Goal: Check status

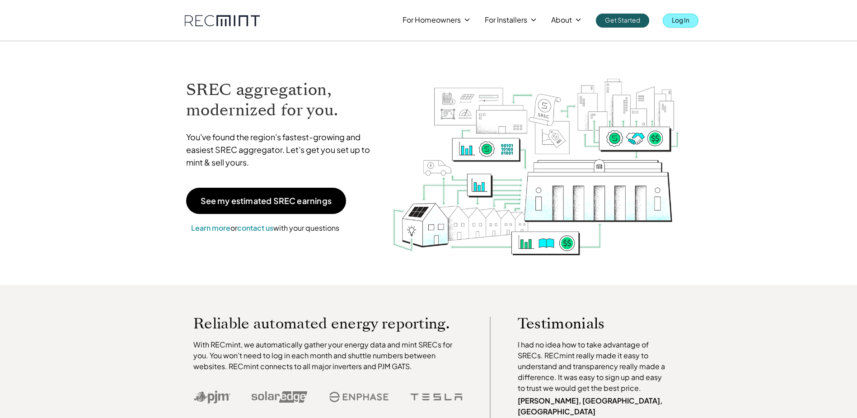
click at [681, 22] on p "Log In" at bounding box center [681, 20] width 18 height 13
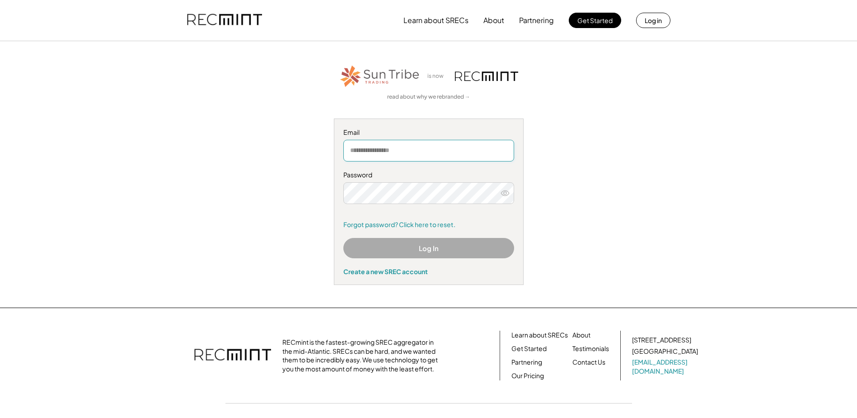
type input "**********"
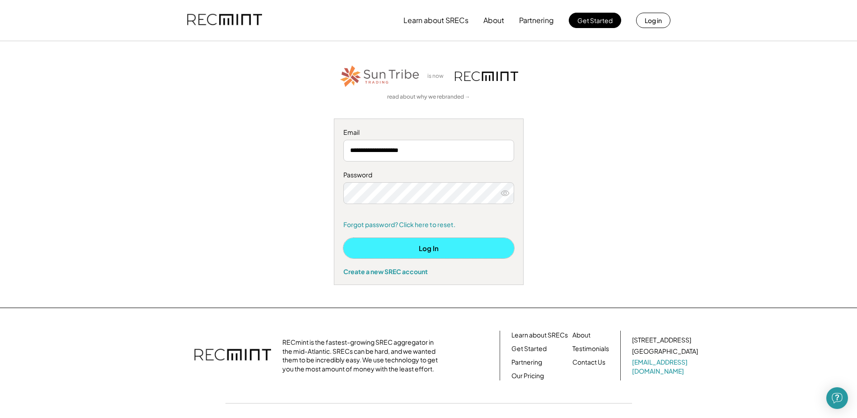
click at [428, 246] on button "Log In" at bounding box center [428, 248] width 171 height 20
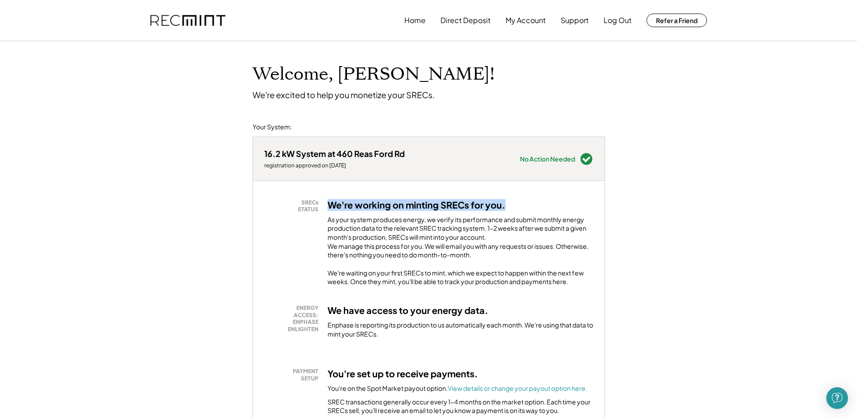
drag, startPoint x: 324, startPoint y: 199, endPoint x: 511, endPoint y: 204, distance: 187.1
click at [511, 204] on div "SRECs STATUS We're working on minting SRECs for you. As your system produces en…" at bounding box center [428, 242] width 329 height 87
click at [511, 204] on div "We're working on minting SRECs for you. As your system produces energy, we veri…" at bounding box center [461, 242] width 266 height 87
drag, startPoint x: 361, startPoint y: 225, endPoint x: 482, endPoint y: 248, distance: 122.8
click at [482, 248] on div "As your system produces energy, we verify its performance and submit monthly en…" at bounding box center [461, 239] width 266 height 49
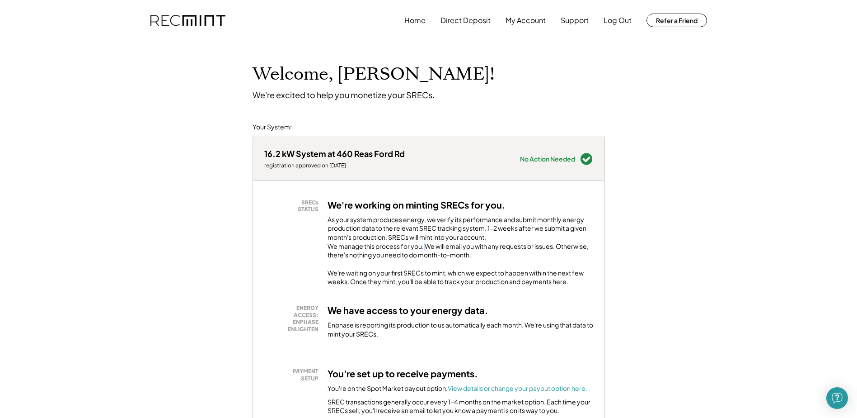
drag, startPoint x: 482, startPoint y: 248, endPoint x: 424, endPoint y: 255, distance: 57.8
click at [424, 255] on div "As your system produces energy, we verify its performance and submit monthly en…" at bounding box center [461, 239] width 266 height 49
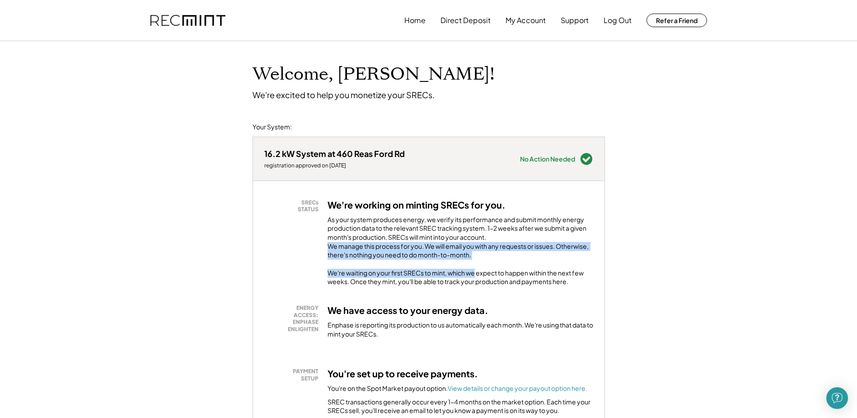
drag, startPoint x: 325, startPoint y: 255, endPoint x: 476, endPoint y: 278, distance: 152.3
click at [476, 278] on div "SRECs STATUS We're working on minting SRECs for you. As your system produces en…" at bounding box center [428, 242] width 329 height 87
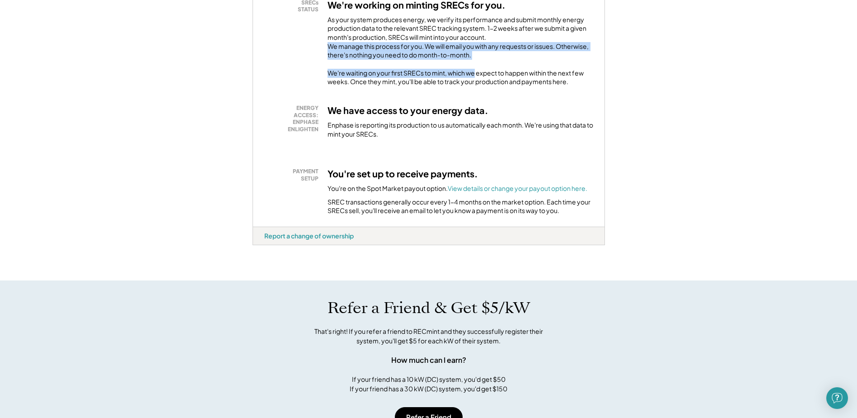
scroll to position [226, 0]
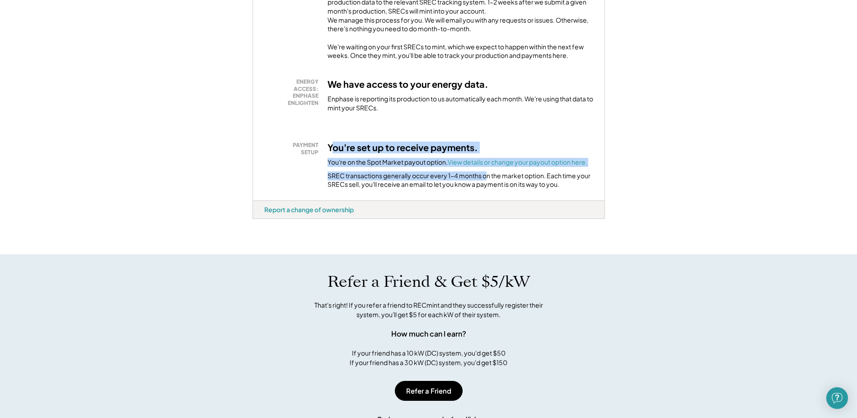
drag, startPoint x: 333, startPoint y: 153, endPoint x: 489, endPoint y: 188, distance: 159.4
click at [489, 188] on div "You're set up to receive payments. You're on the Spot Market payout option. Vie…" at bounding box center [461, 164] width 266 height 47
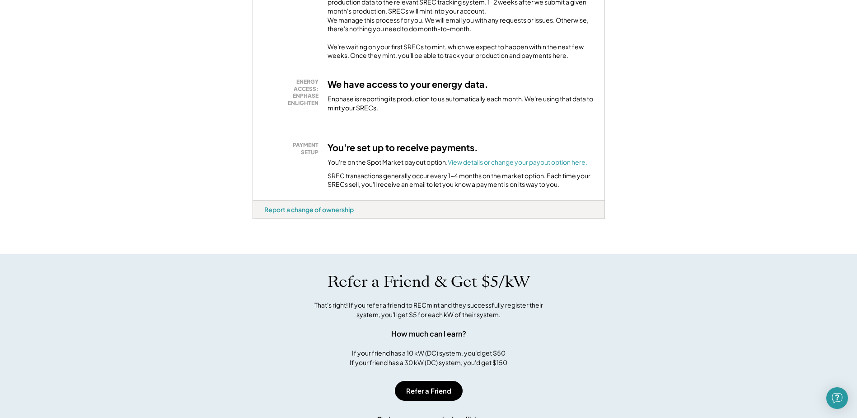
drag, startPoint x: 489, startPoint y: 188, endPoint x: 390, endPoint y: 196, distance: 99.3
click at [390, 189] on div "SREC transactions generally occur every 1-4 months on the market option. Each t…" at bounding box center [461, 180] width 266 height 18
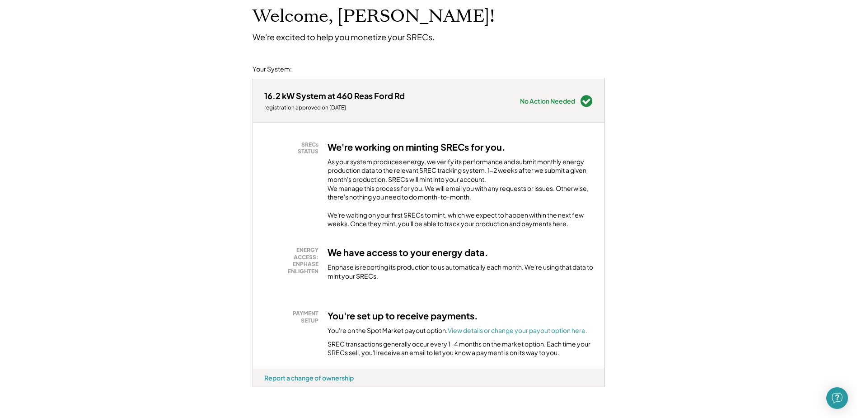
scroll to position [0, 0]
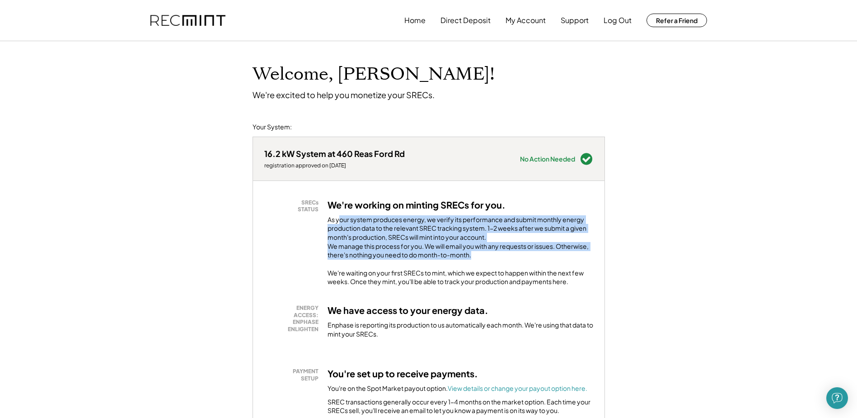
drag, startPoint x: 338, startPoint y: 219, endPoint x: 512, endPoint y: 264, distance: 179.7
click at [512, 264] on div "As your system produces energy, we verify its performance and submit monthly en…" at bounding box center [461, 239] width 266 height 49
drag, startPoint x: 512, startPoint y: 264, endPoint x: 507, endPoint y: 265, distance: 5.9
click at [512, 264] on div "As your system produces energy, we verify its performance and submit monthly en…" at bounding box center [461, 239] width 266 height 49
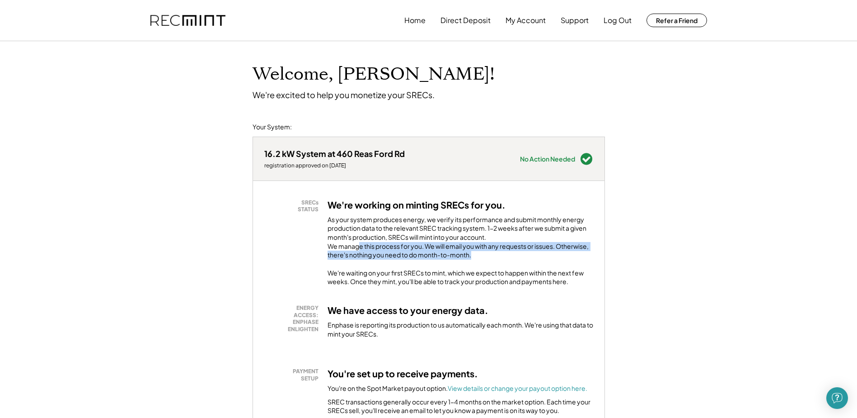
drag, startPoint x: 359, startPoint y: 257, endPoint x: 479, endPoint y: 261, distance: 120.7
click at [479, 261] on div "As your system produces energy, we verify its performance and submit monthly en…" at bounding box center [461, 239] width 266 height 49
drag, startPoint x: 479, startPoint y: 261, endPoint x: 473, endPoint y: 263, distance: 7.1
click at [479, 262] on div "As your system produces energy, we verify its performance and submit monthly en…" at bounding box center [461, 239] width 266 height 49
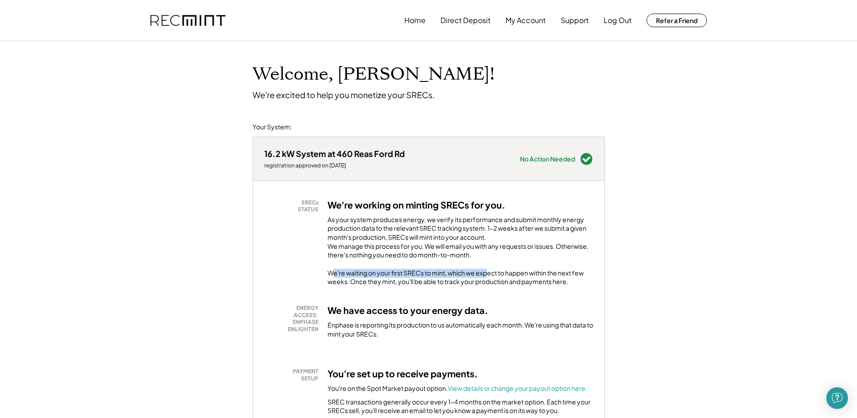
drag, startPoint x: 335, startPoint y: 281, endPoint x: 490, endPoint y: 280, distance: 154.5
click at [490, 280] on div "We're waiting on your first SRECs to mint, which we expect to happen within the…" at bounding box center [461, 277] width 266 height 18
drag, startPoint x: 490, startPoint y: 280, endPoint x: 463, endPoint y: 280, distance: 26.7
click at [489, 280] on div "We're waiting on your first SRECs to mint, which we expect to happen within the…" at bounding box center [461, 277] width 266 height 18
drag, startPoint x: 350, startPoint y: 281, endPoint x: 335, endPoint y: 280, distance: 14.5
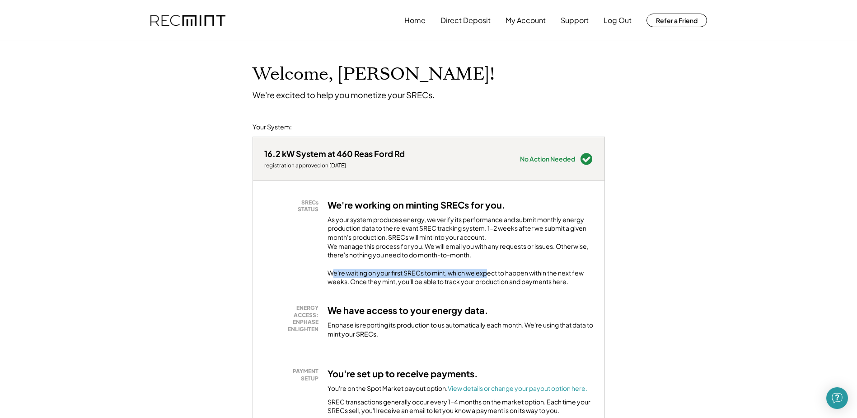
click at [349, 281] on div "We're waiting on your first SRECs to mint, which we expect to happen within the…" at bounding box center [461, 277] width 266 height 18
click at [511, 281] on div "We're waiting on your first SRECs to mint, which we expect to happen within the…" at bounding box center [461, 277] width 266 height 18
drag, startPoint x: 337, startPoint y: 289, endPoint x: 518, endPoint y: 291, distance: 181.7
click at [520, 286] on div "We're waiting on your first SRECs to mint, which we expect to happen within the…" at bounding box center [461, 277] width 266 height 18
click at [518, 286] on div "We're waiting on your first SRECs to mint, which we expect to happen within the…" at bounding box center [461, 277] width 266 height 18
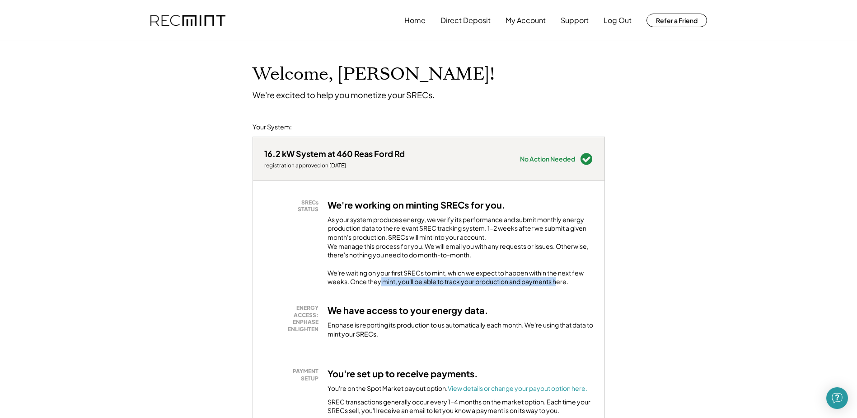
drag, startPoint x: 400, startPoint y: 290, endPoint x: 561, endPoint y: 292, distance: 160.4
click at [561, 286] on div "We're waiting on your first SRECs to mint, which we expect to happen within the…" at bounding box center [461, 277] width 266 height 18
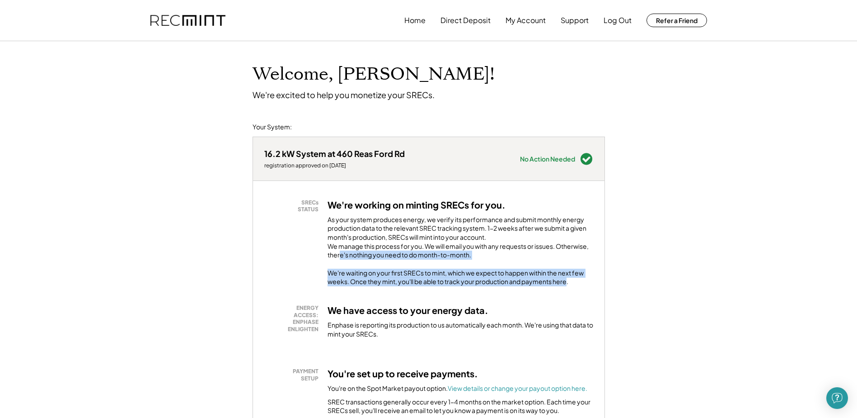
drag, startPoint x: 568, startPoint y: 290, endPoint x: 340, endPoint y: 265, distance: 229.1
click at [340, 265] on div "We're working on minting SRECs for you. As your system produces energy, we veri…" at bounding box center [461, 242] width 266 height 87
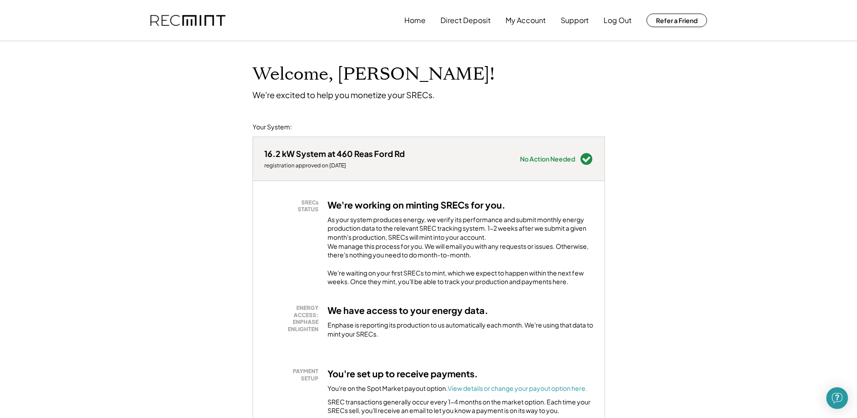
drag, startPoint x: 340, startPoint y: 265, endPoint x: 323, endPoint y: 232, distance: 36.6
click at [323, 232] on div "SRECs STATUS We're working on minting SRECs for you. As your system produces en…" at bounding box center [428, 242] width 329 height 87
